Goal: Task Accomplishment & Management: Use online tool/utility

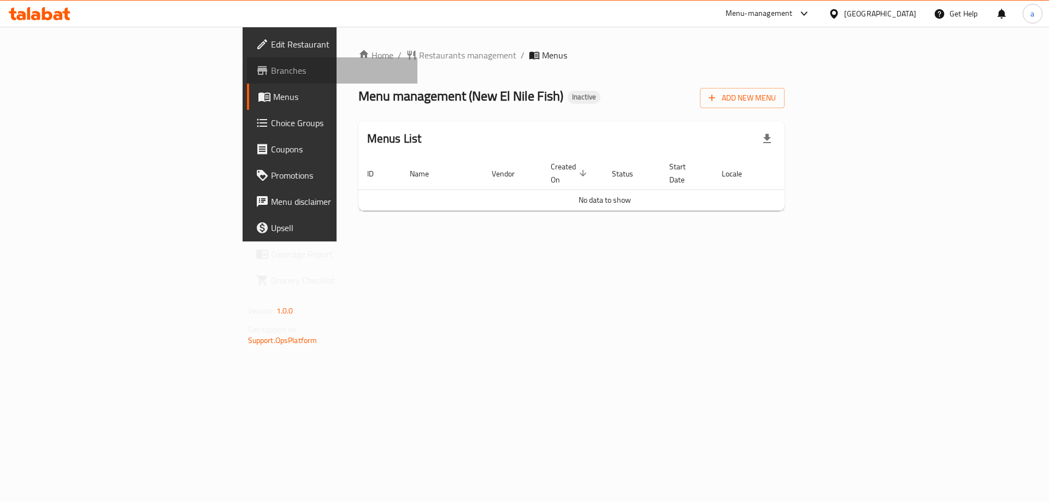
click at [271, 73] on span "Branches" at bounding box center [340, 70] width 138 height 13
click at [776, 104] on span "Add New Menu" at bounding box center [741, 98] width 67 height 14
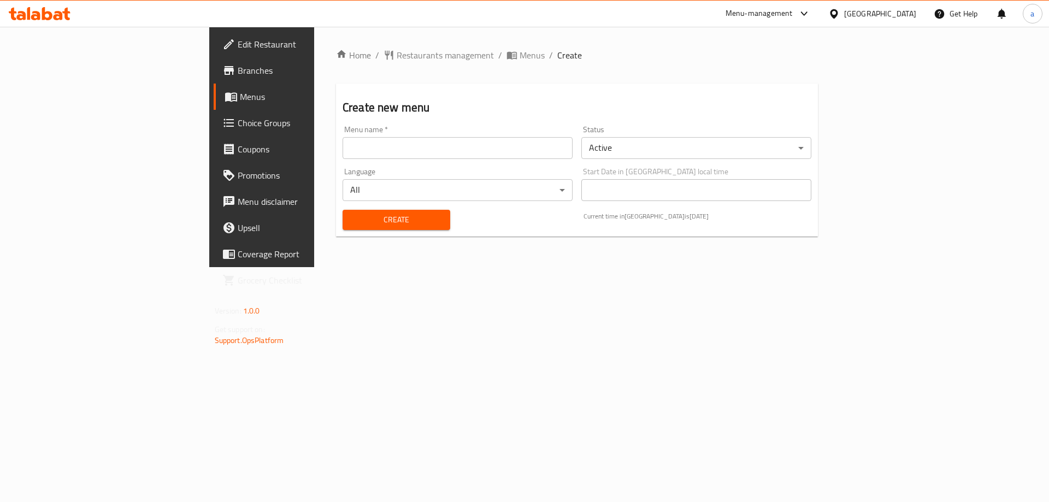
click at [342, 158] on input "text" at bounding box center [457, 148] width 230 height 22
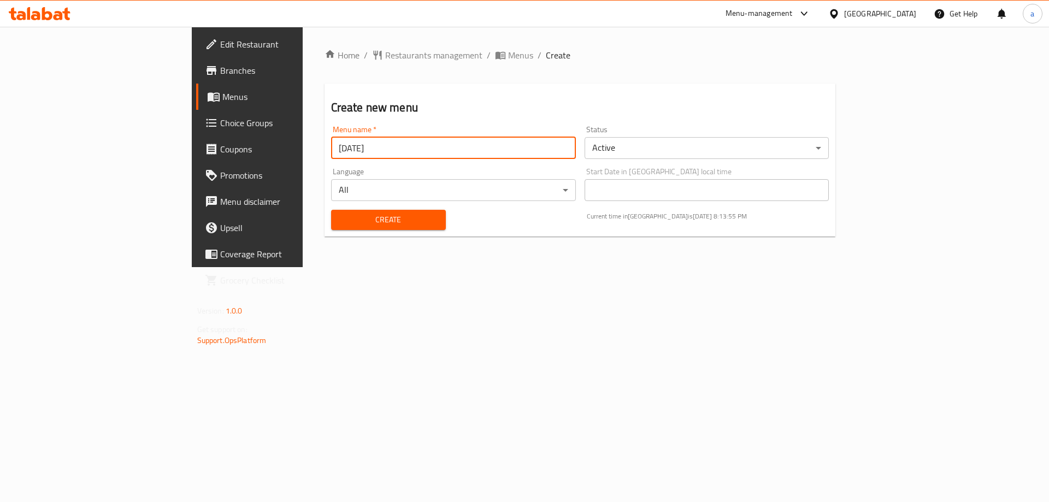
type input "[DATE]"
click at [331, 210] on button "Create" at bounding box center [388, 220] width 115 height 20
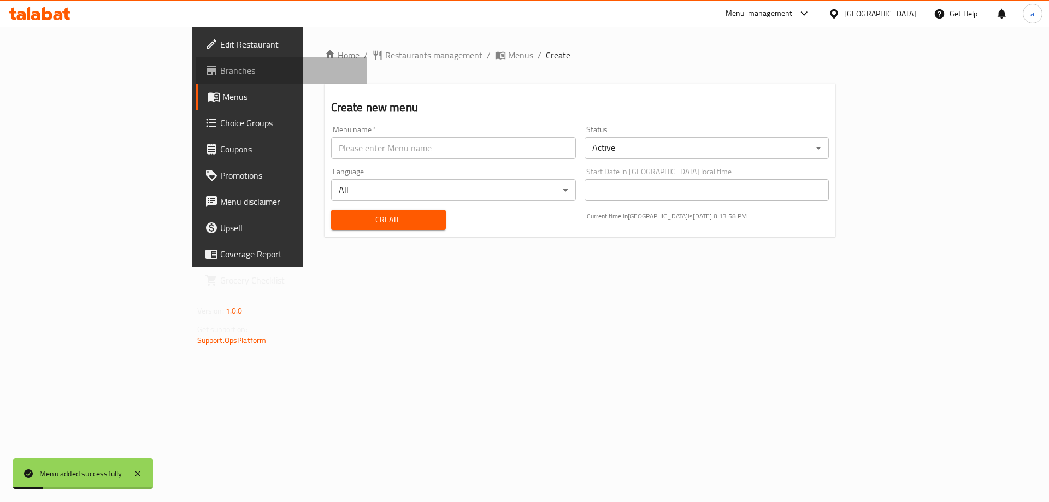
click at [196, 83] on link "Branches" at bounding box center [281, 70] width 171 height 26
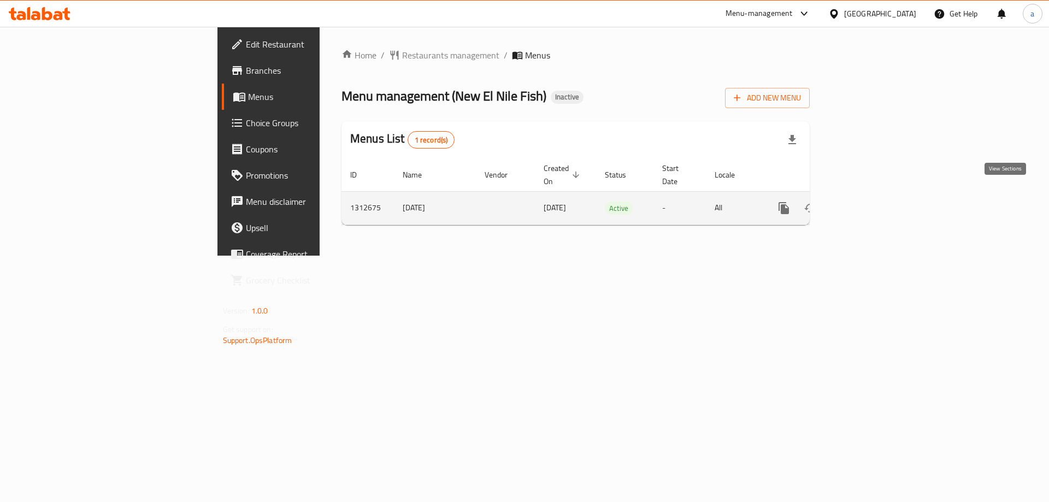
click at [876, 195] on link "enhanced table" at bounding box center [862, 208] width 26 height 26
